Goal: Check status: Verify the current state of an ongoing process or item

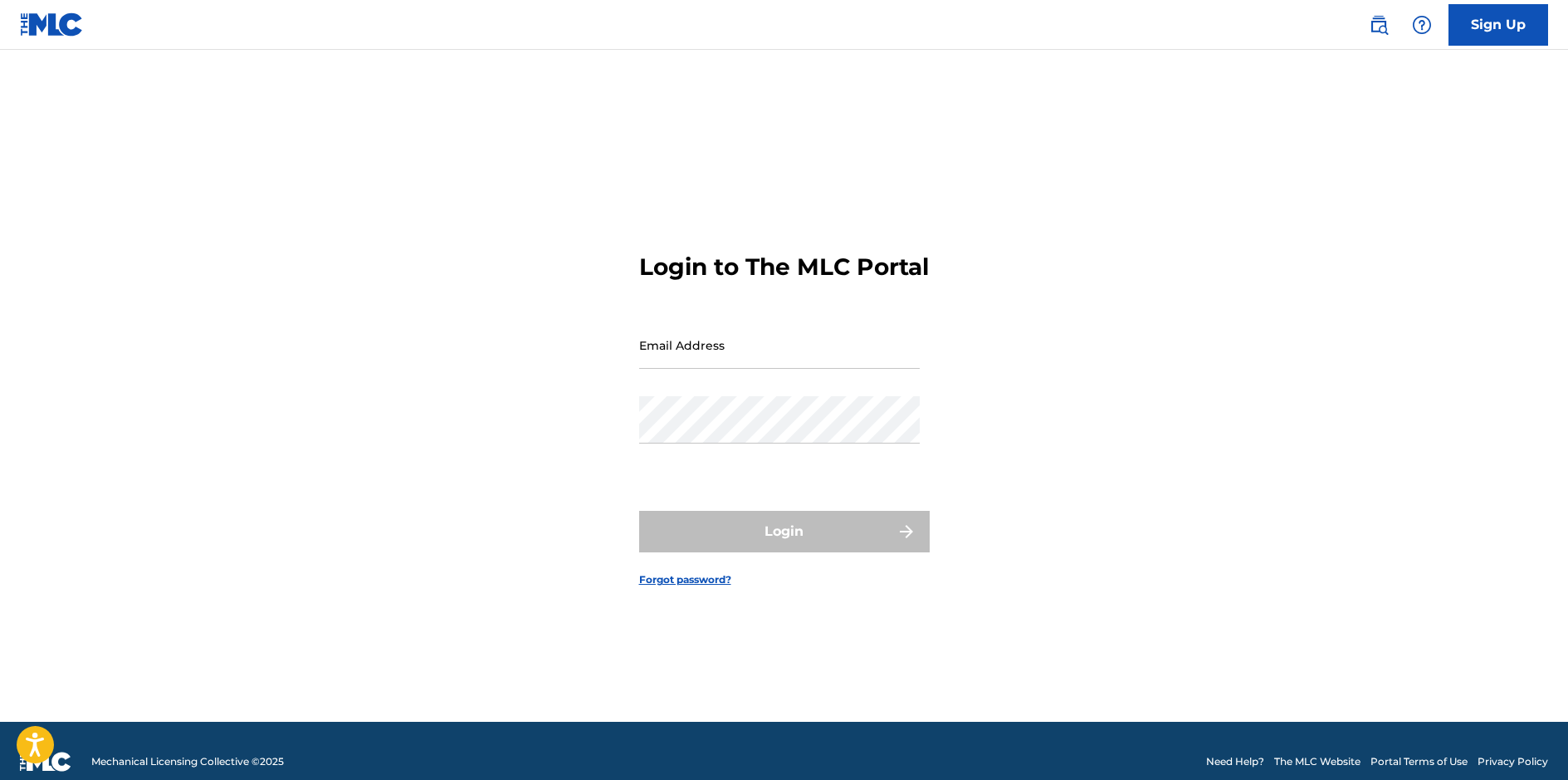
type input "[EMAIL_ADDRESS][DOMAIN_NAME]"
click at [907, 546] on div "Login" at bounding box center [784, 531] width 291 height 41
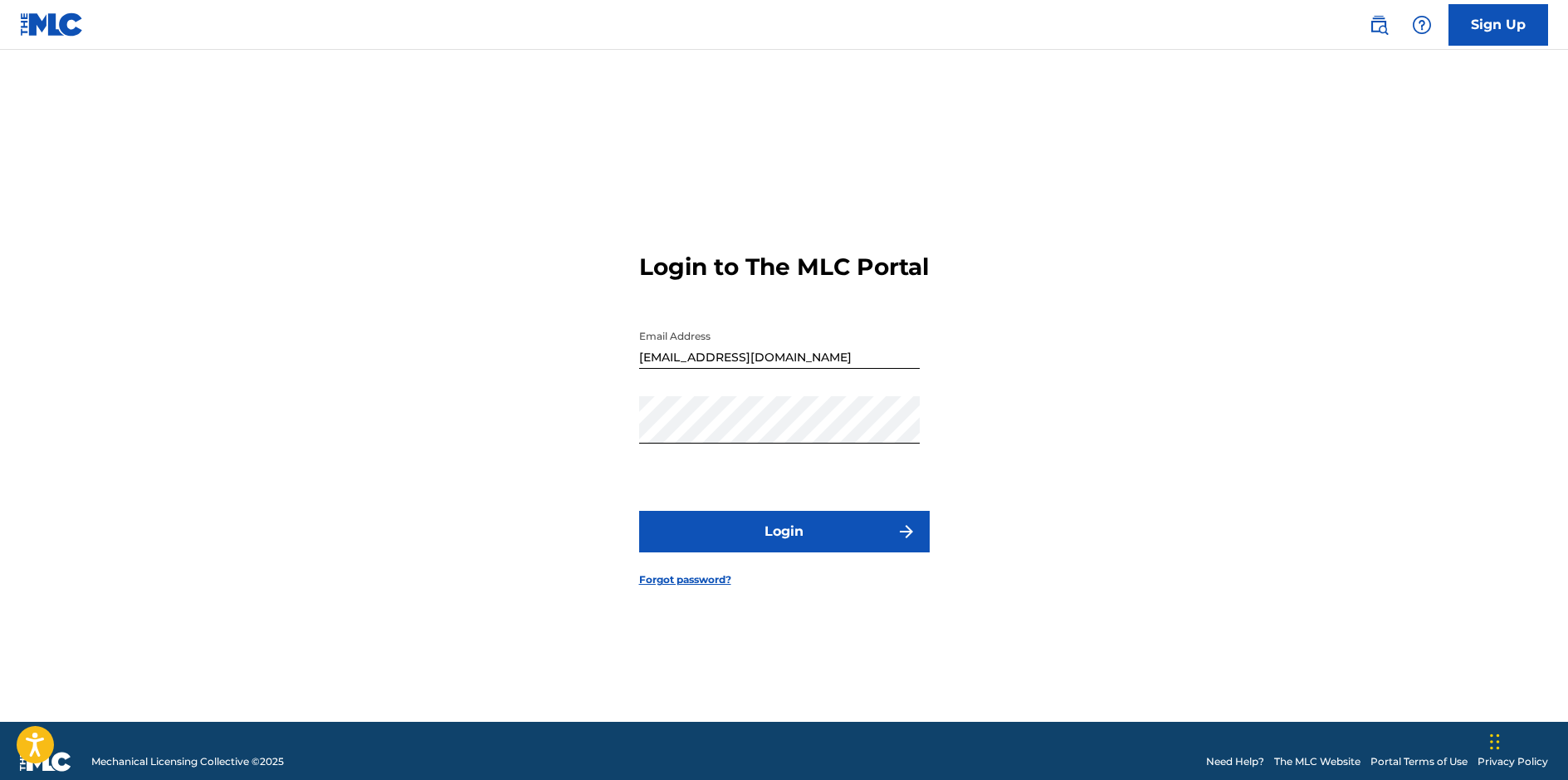
click at [833, 536] on button "Login" at bounding box center [784, 531] width 291 height 41
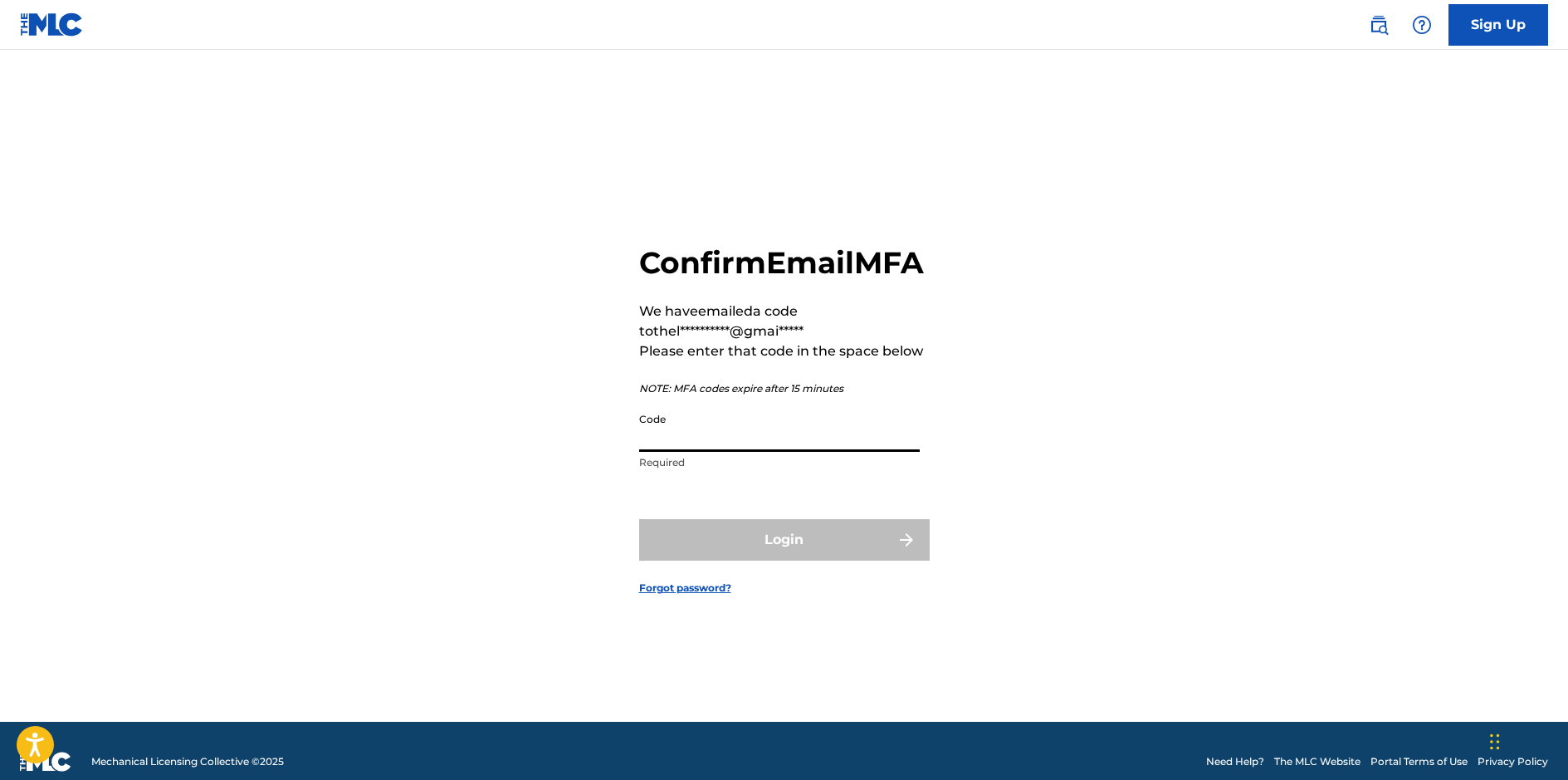
click at [707, 452] on input "Code" at bounding box center [779, 428] width 281 height 48
click at [680, 452] on input "Code" at bounding box center [779, 428] width 281 height 48
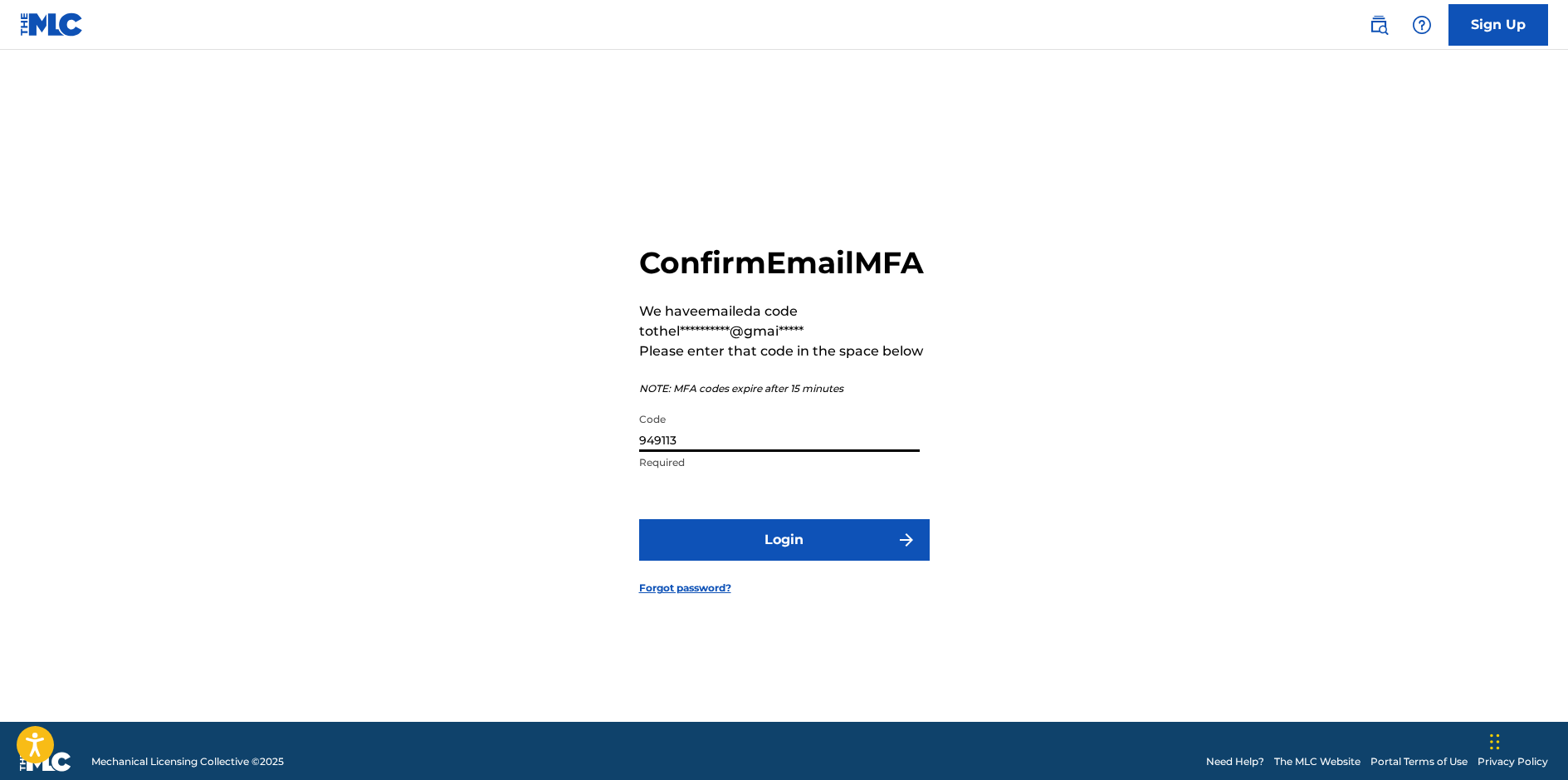
type input "949113"
click at [722, 561] on button "Login" at bounding box center [784, 539] width 291 height 41
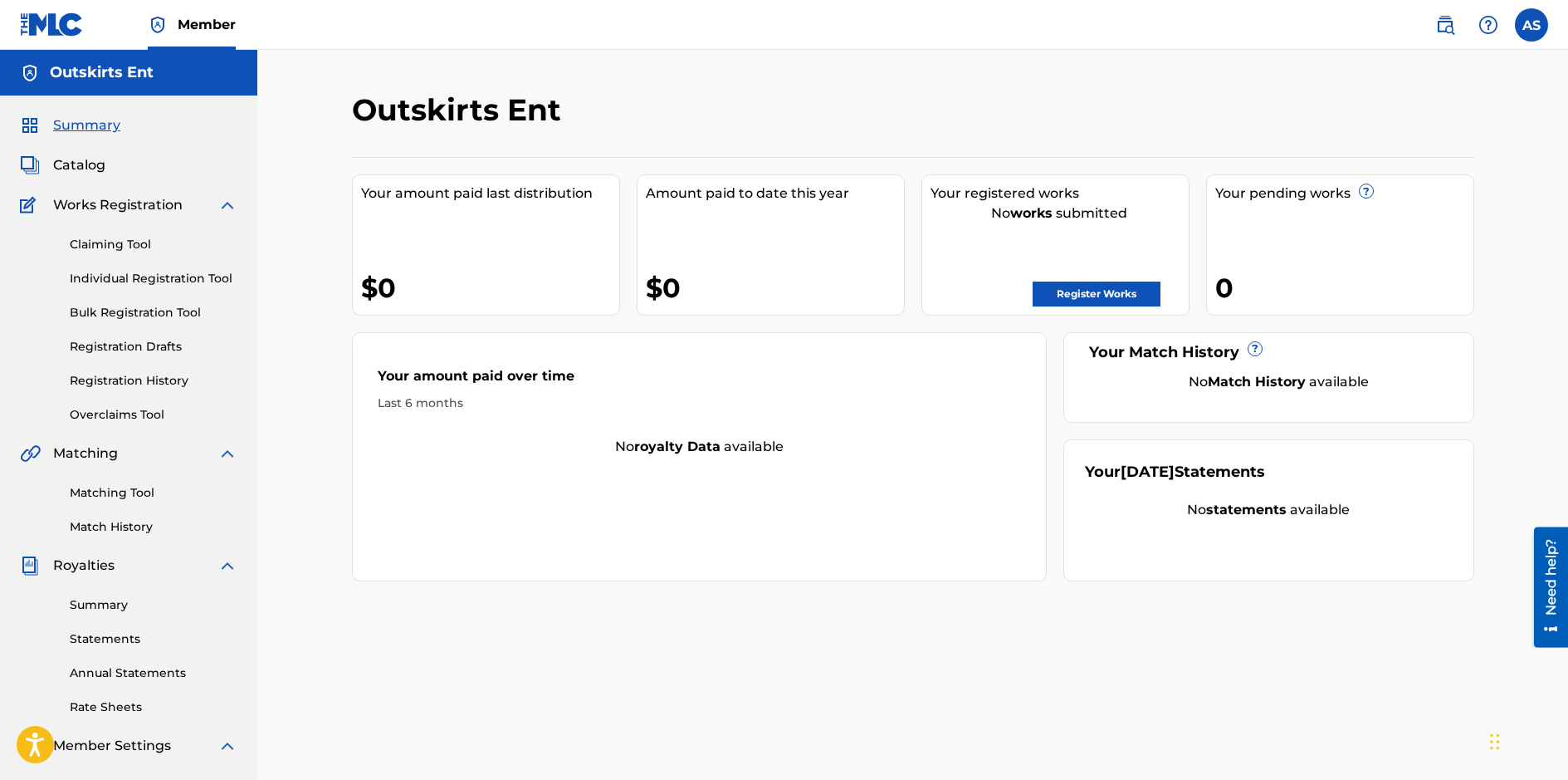
click at [108, 242] on link "Claiming Tool" at bounding box center [153, 245] width 168 height 18
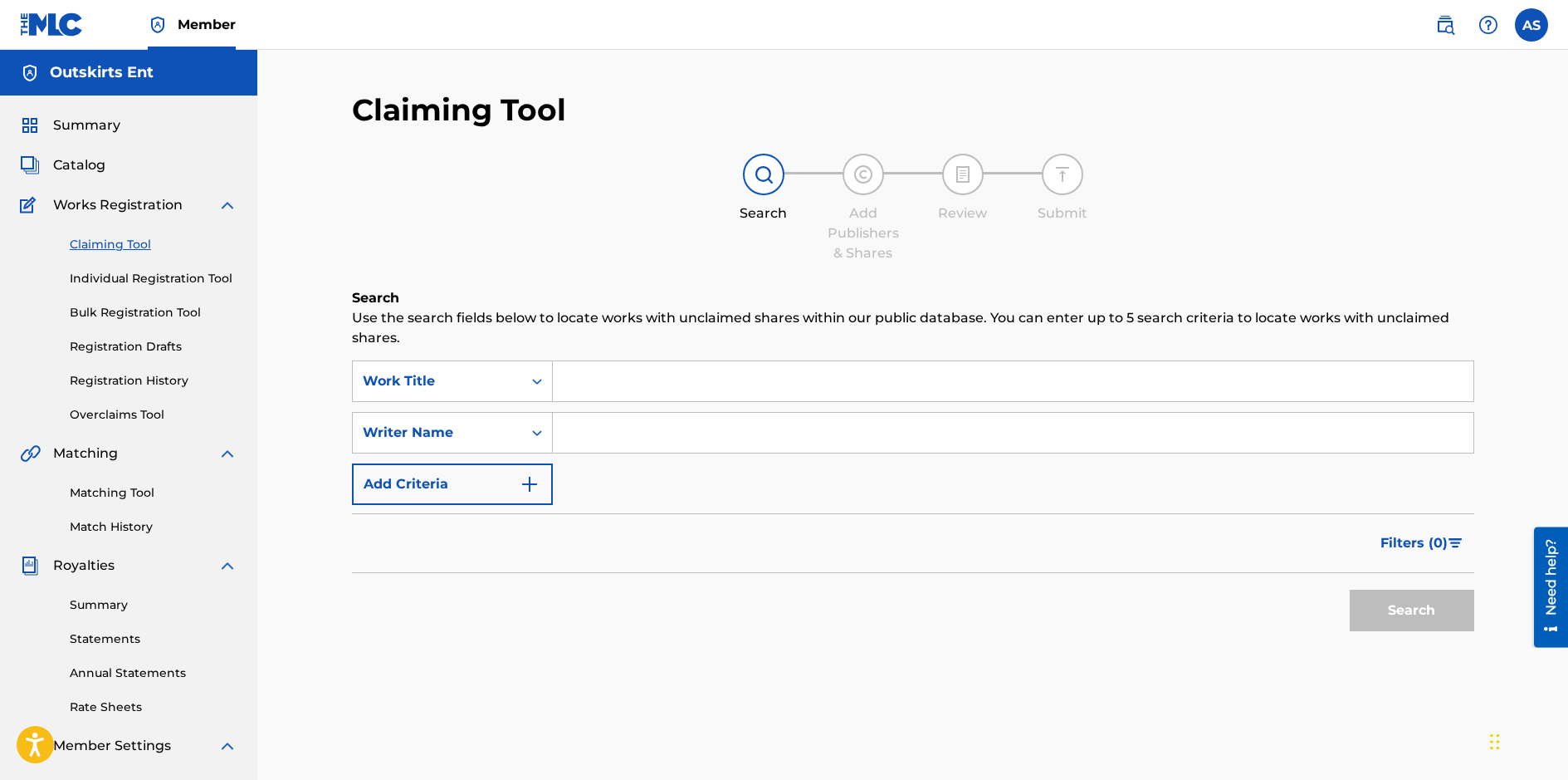
click at [77, 161] on span "Catalog" at bounding box center [78, 165] width 52 height 20
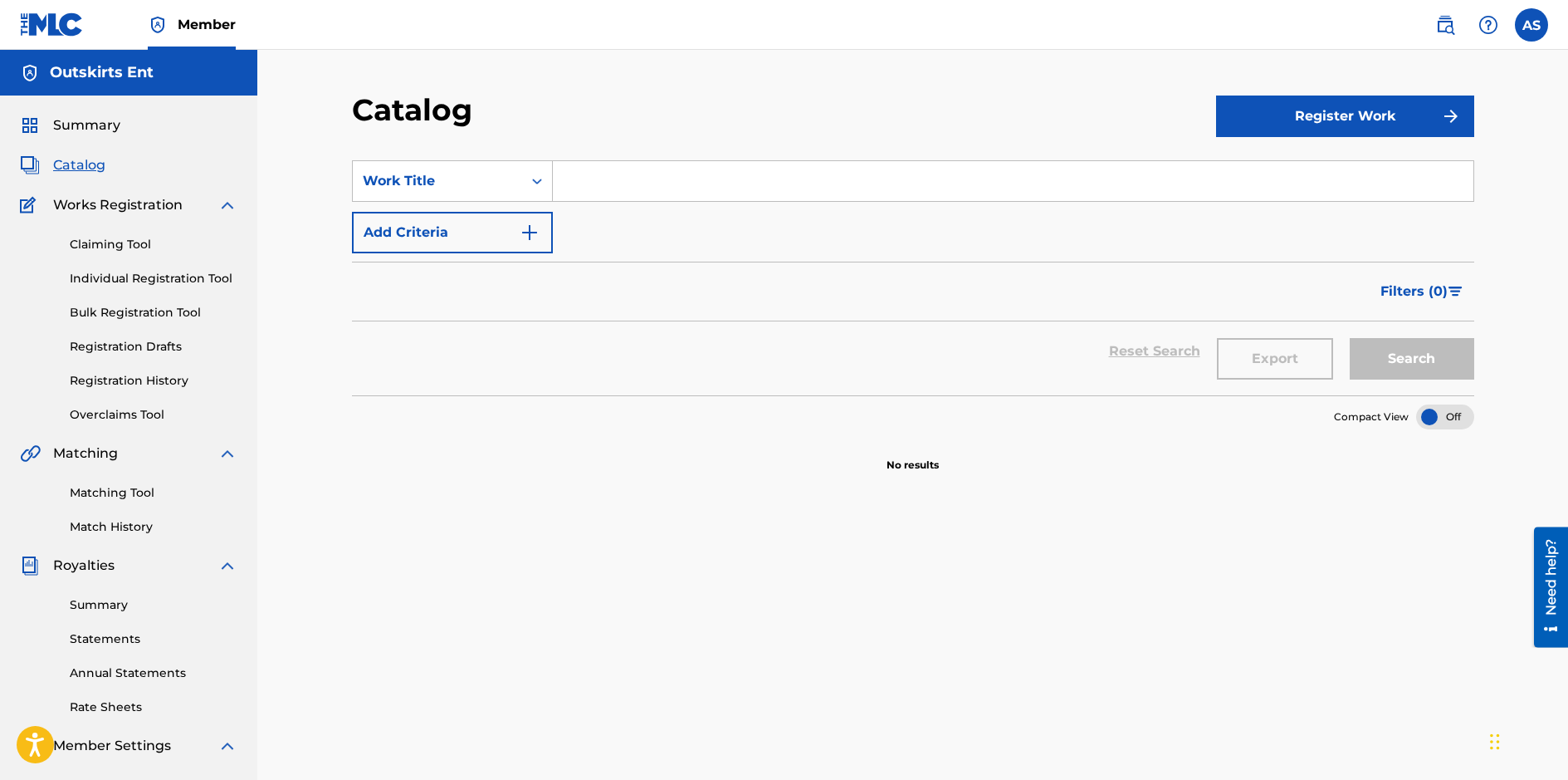
click at [75, 130] on span "Summary" at bounding box center [86, 125] width 67 height 20
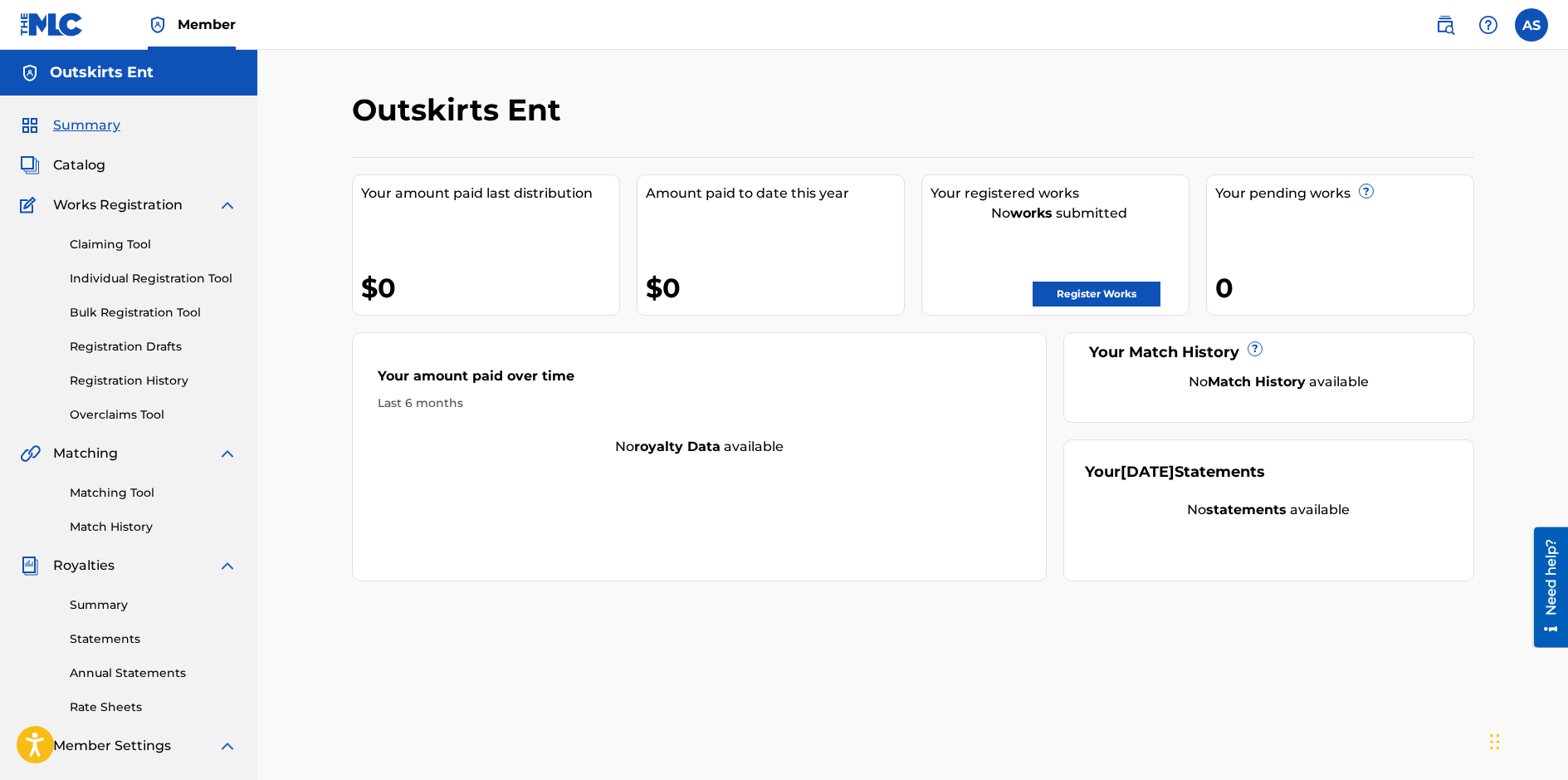
click at [94, 605] on link "Summary" at bounding box center [153, 605] width 168 height 18
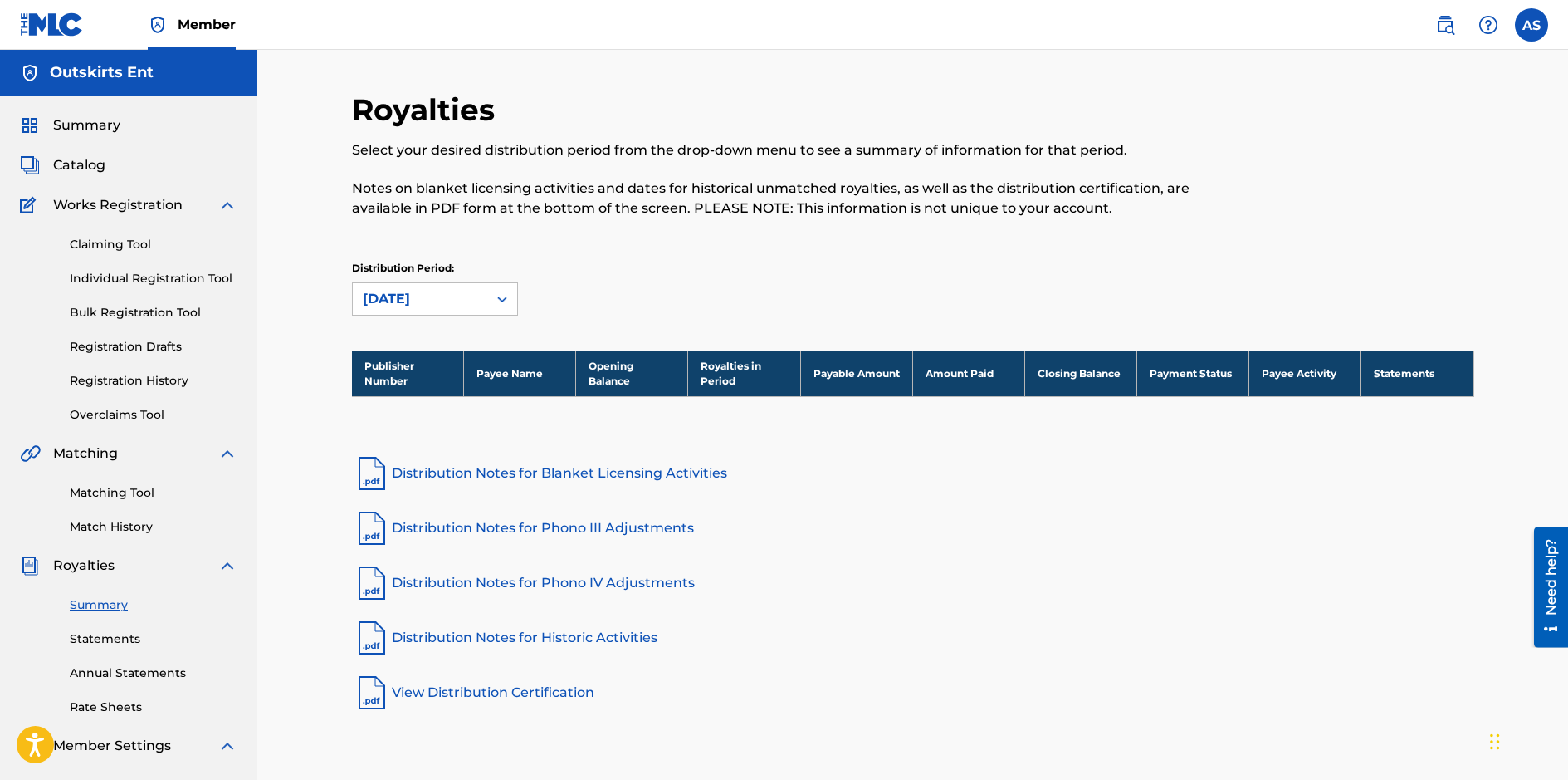
click at [116, 381] on link "Registration History" at bounding box center [153, 380] width 168 height 18
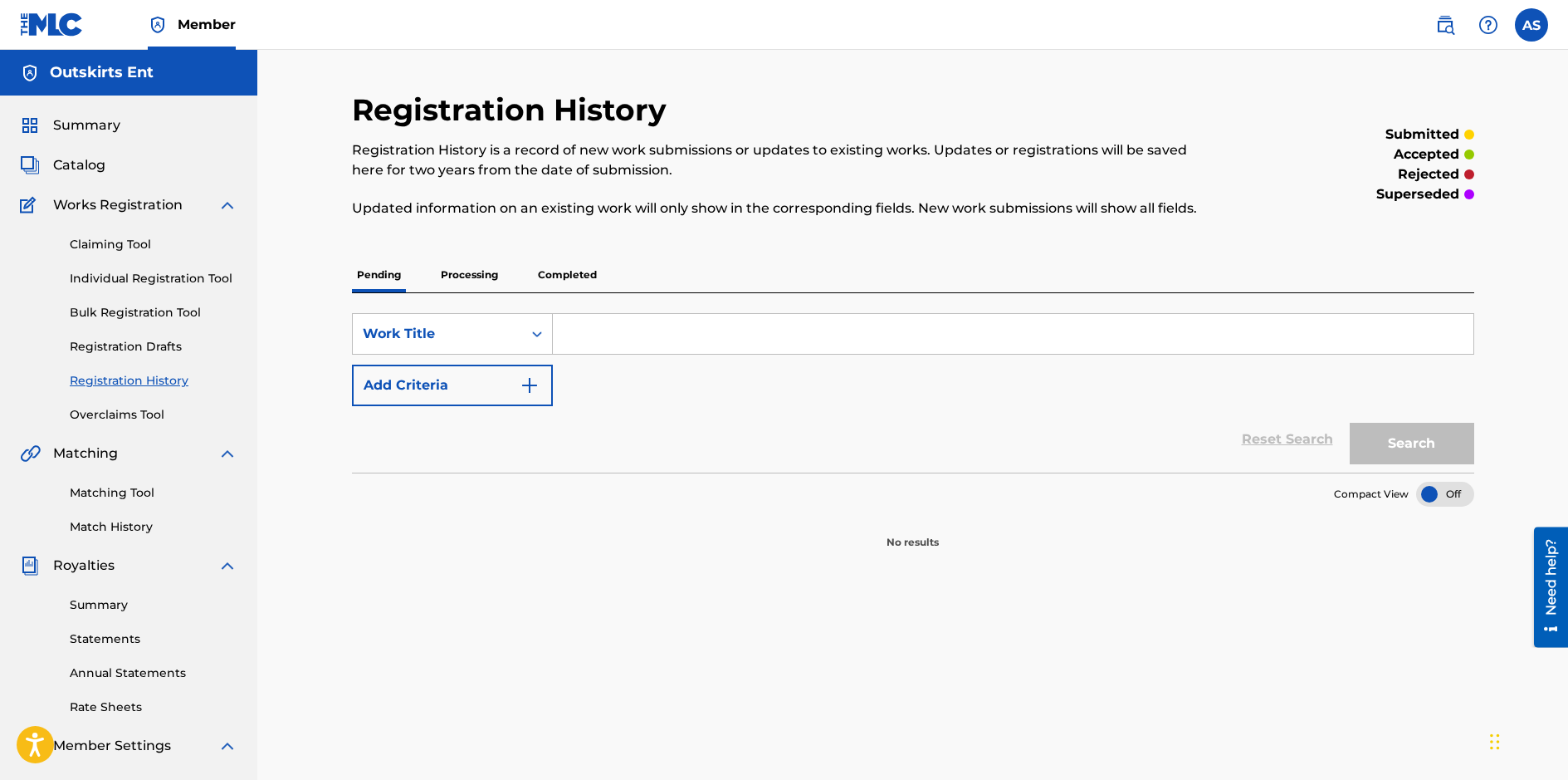
click at [469, 270] on p "Processing" at bounding box center [469, 275] width 67 height 35
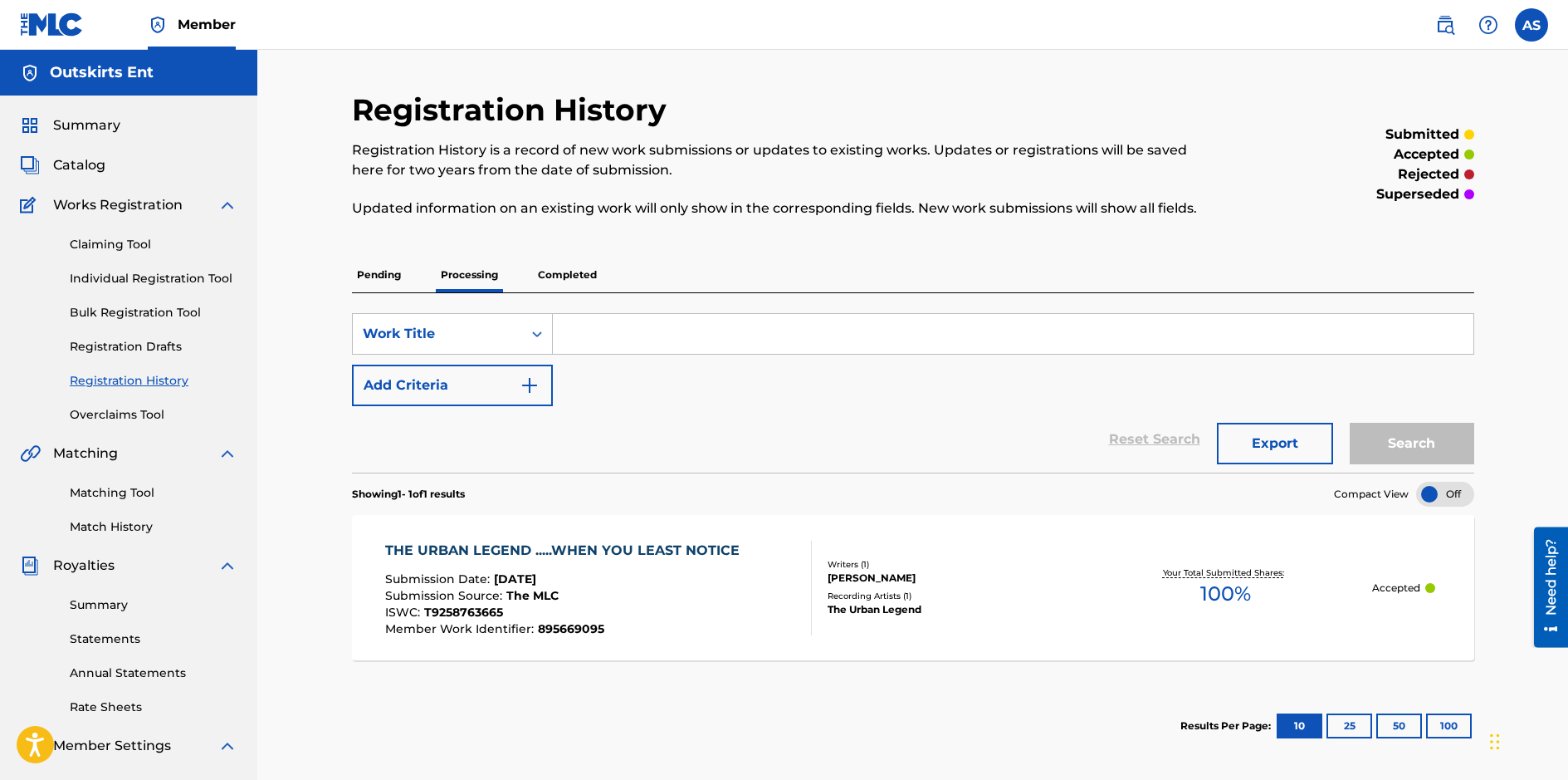
click at [568, 276] on p "Completed" at bounding box center [567, 275] width 69 height 35
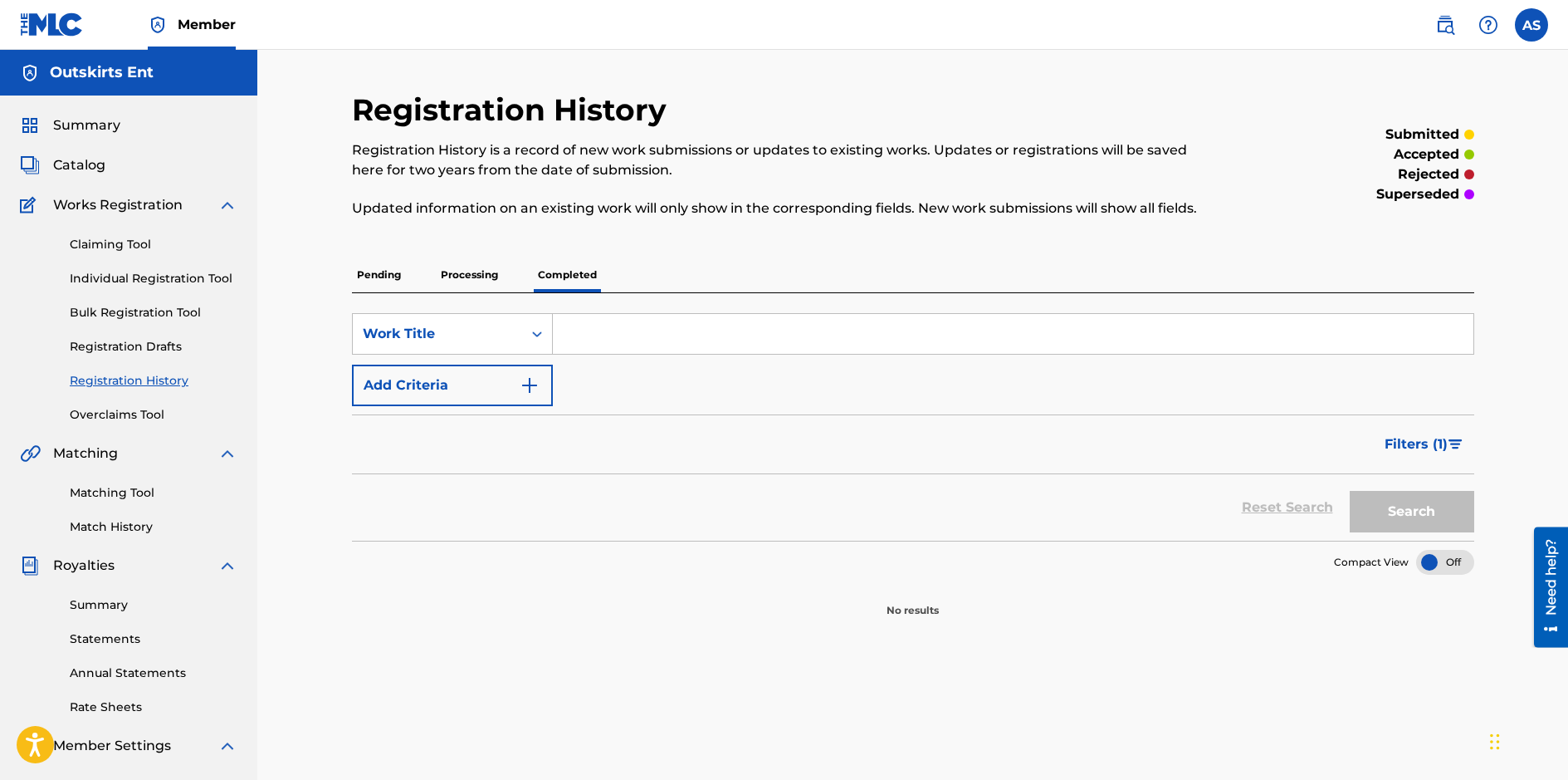
click at [477, 274] on p "Processing" at bounding box center [469, 275] width 67 height 35
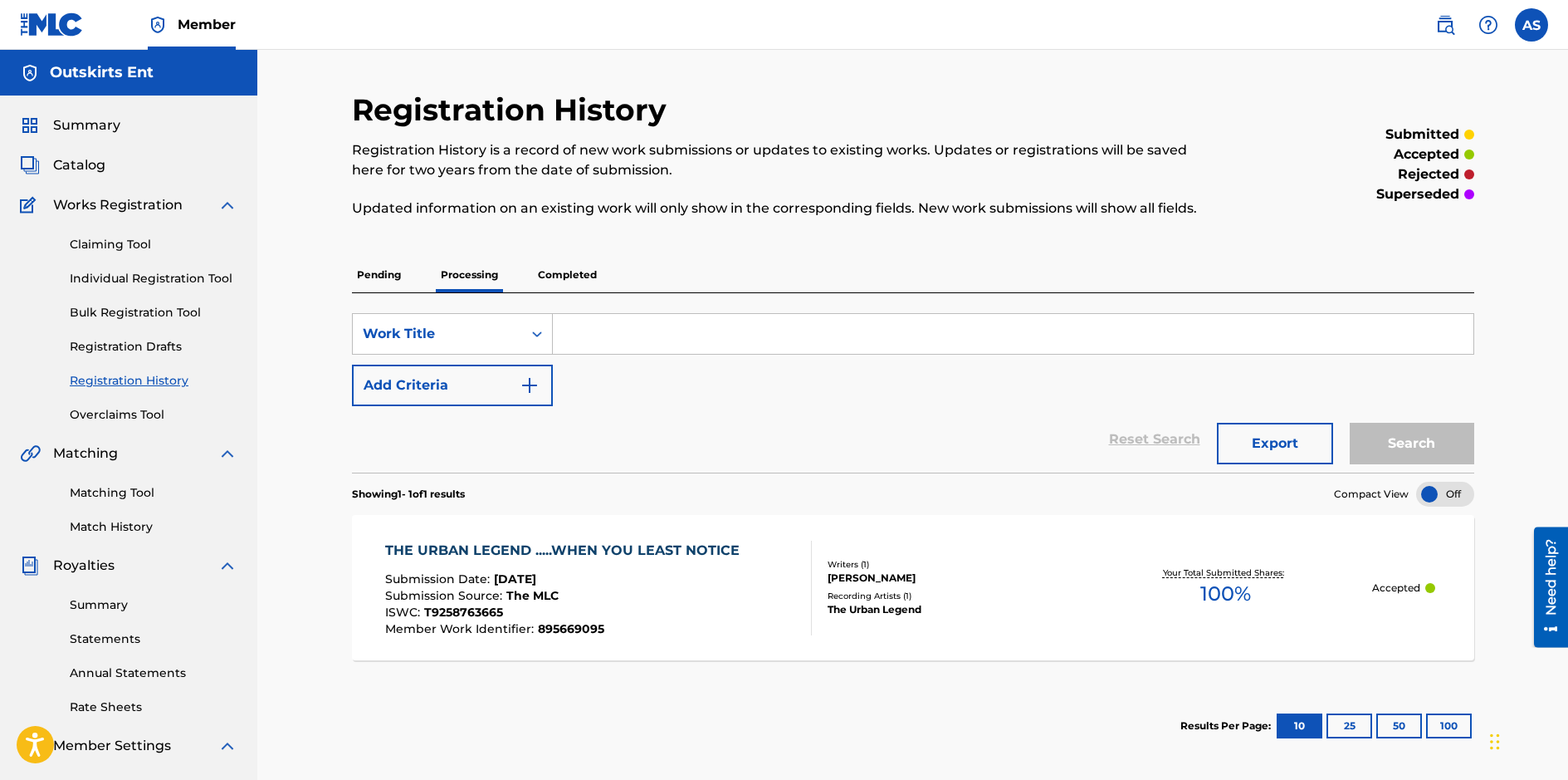
click at [1393, 592] on p "Accepted" at bounding box center [1396, 587] width 48 height 15
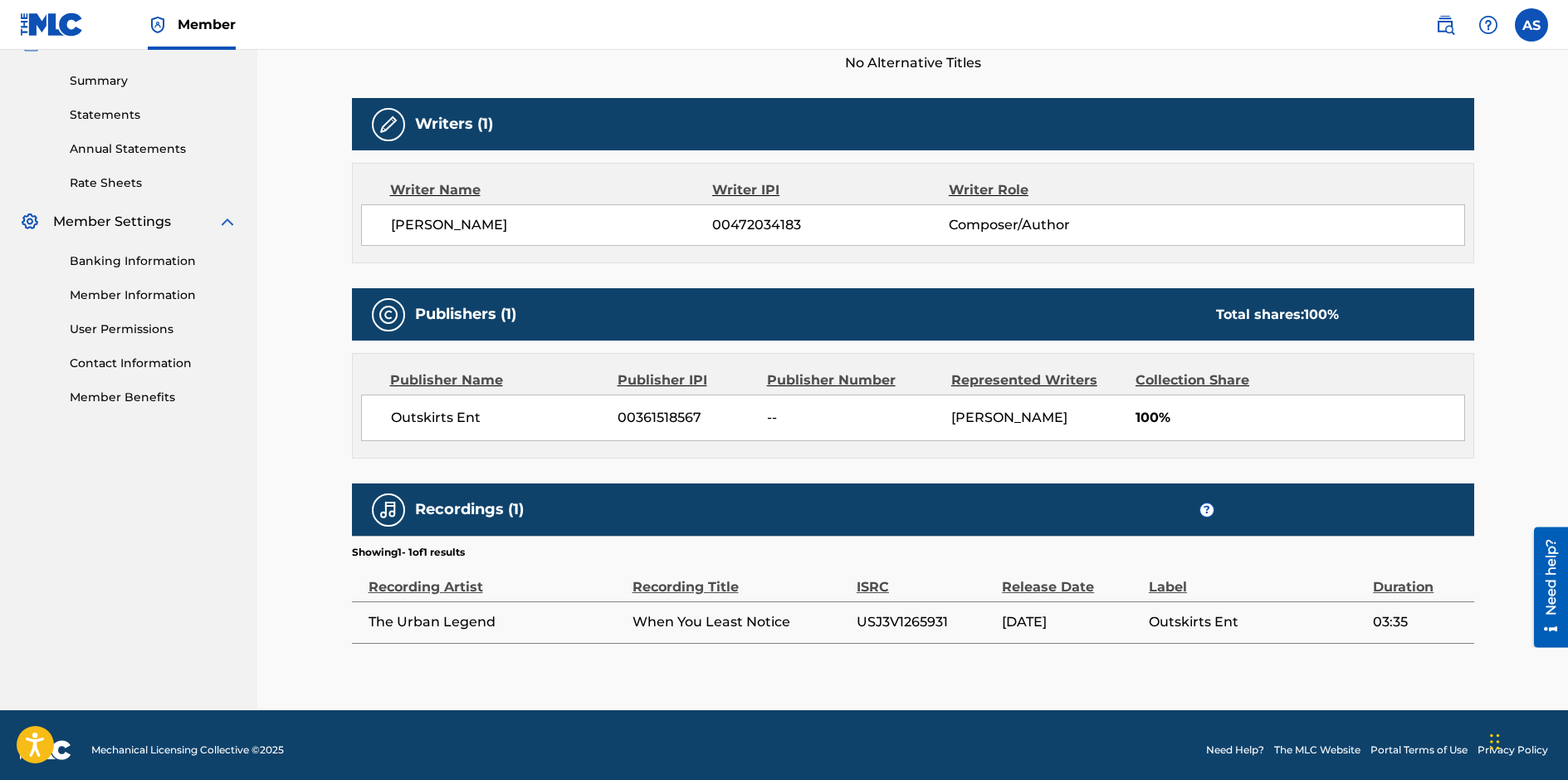
scroll to position [533, 0]
